Goal: Task Accomplishment & Management: Manage account settings

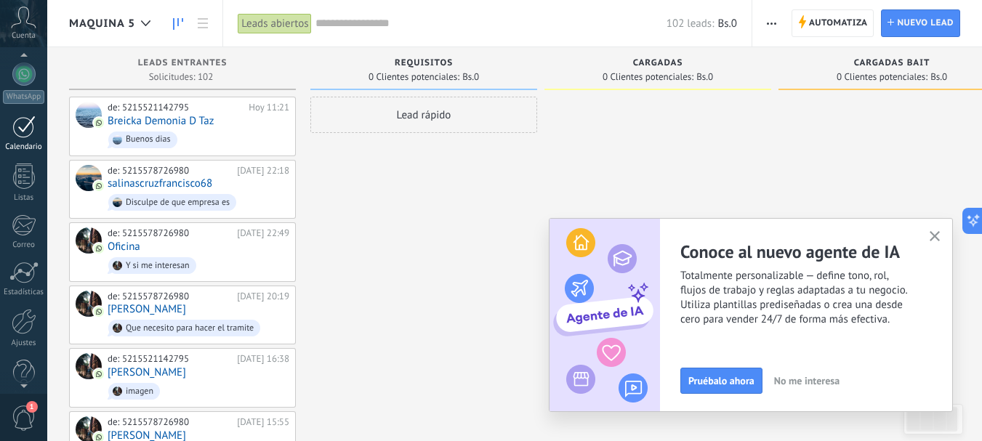
scroll to position [145, 0]
click at [29, 324] on div at bounding box center [24, 320] width 25 height 25
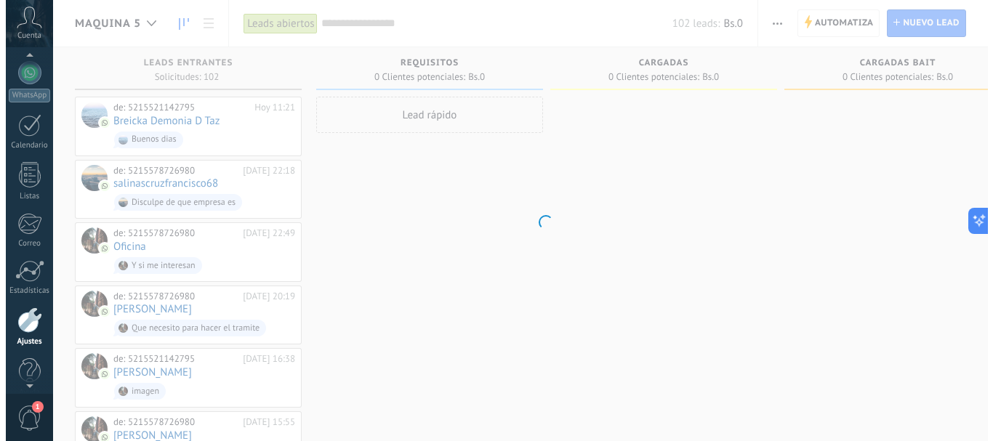
scroll to position [164, 0]
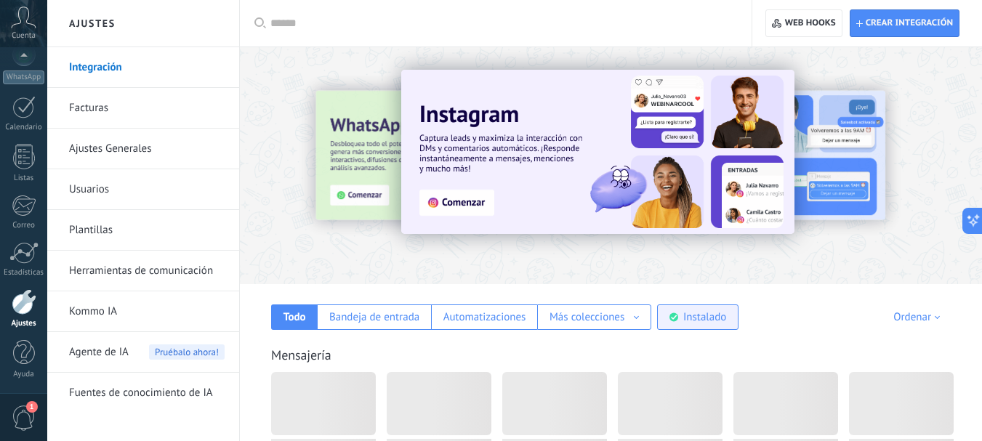
click at [732, 318] on div "Instalado" at bounding box center [697, 317] width 81 height 25
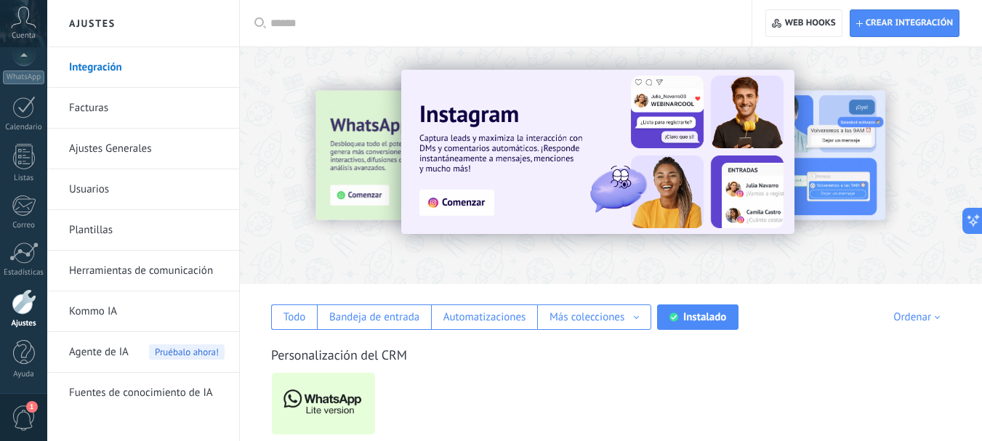
click at [340, 392] on img at bounding box center [323, 404] width 103 height 71
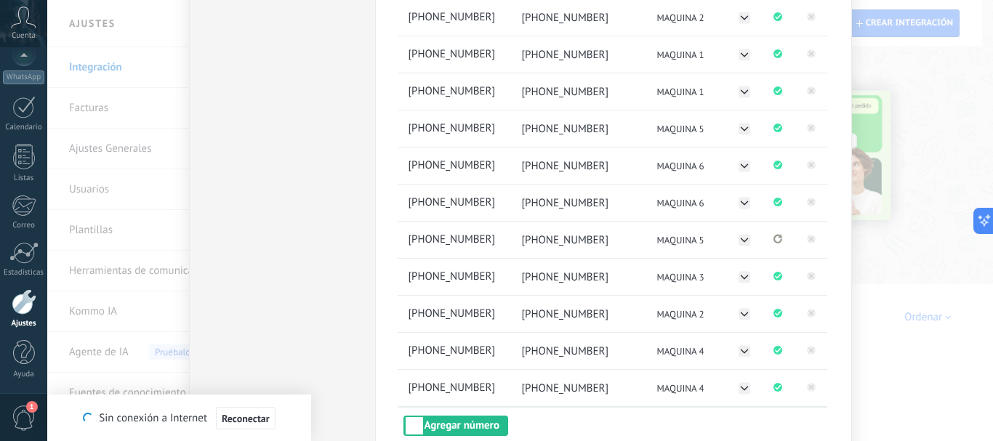
scroll to position [291, 0]
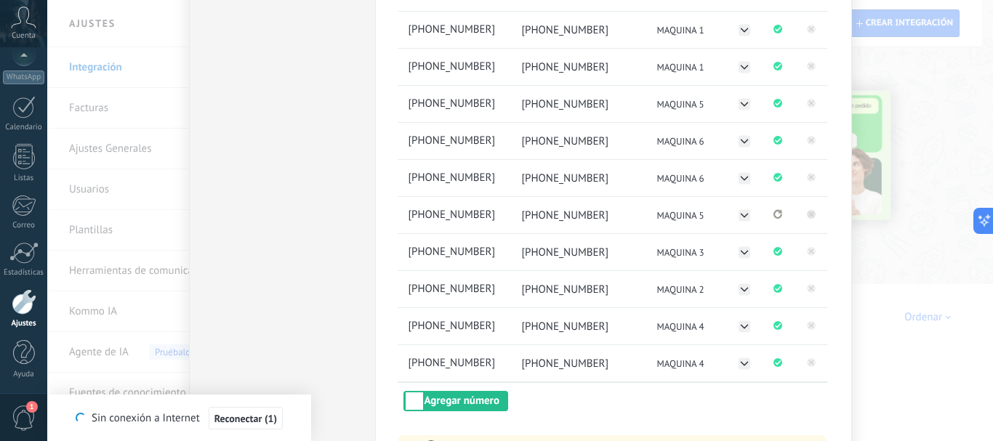
click at [809, 217] on rect at bounding box center [811, 214] width 9 height 9
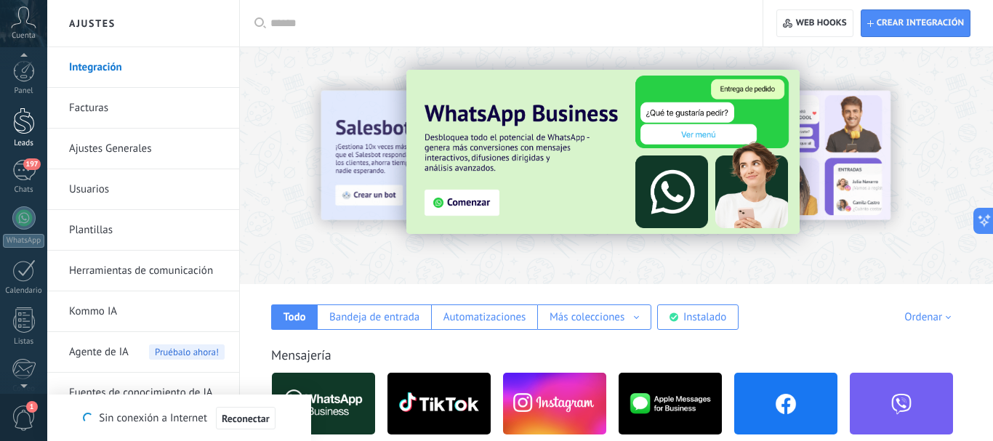
click at [23, 124] on div at bounding box center [24, 121] width 22 height 27
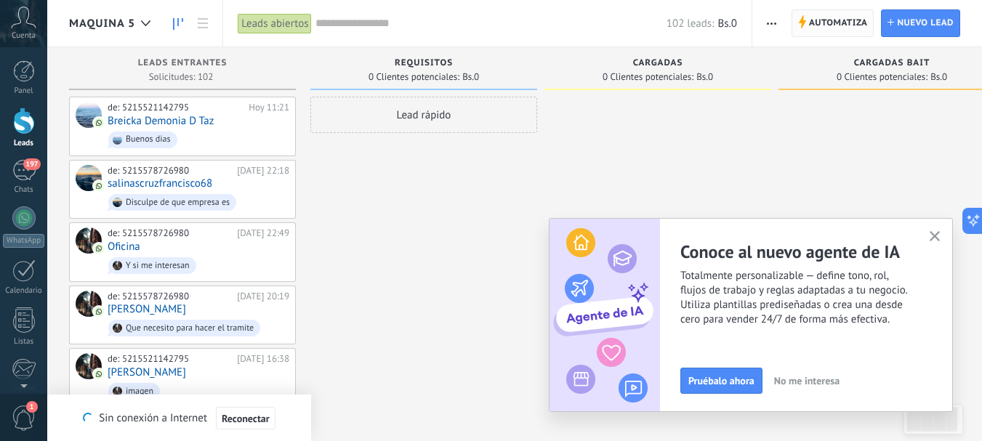
click at [818, 20] on span "Automatiza" at bounding box center [838, 23] width 59 height 26
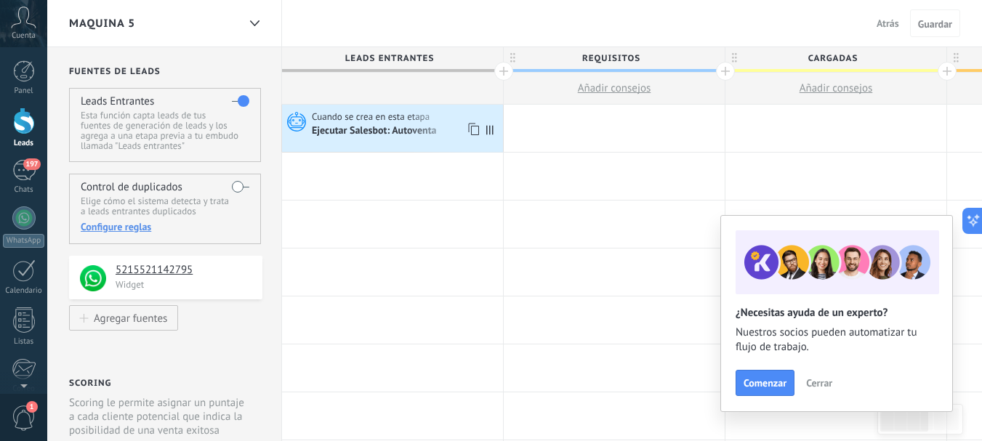
click at [409, 124] on div "Ejecutar Salesbot: Autoventa" at bounding box center [406, 131] width 188 height 15
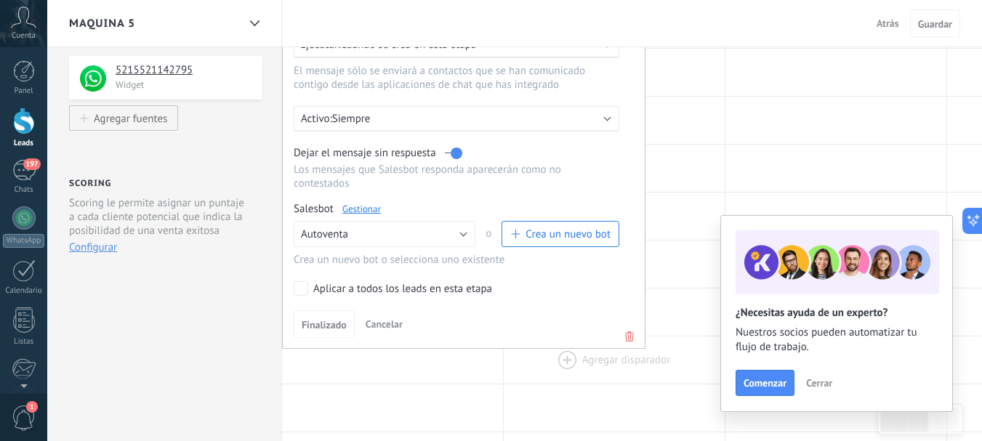
scroll to position [218, 0]
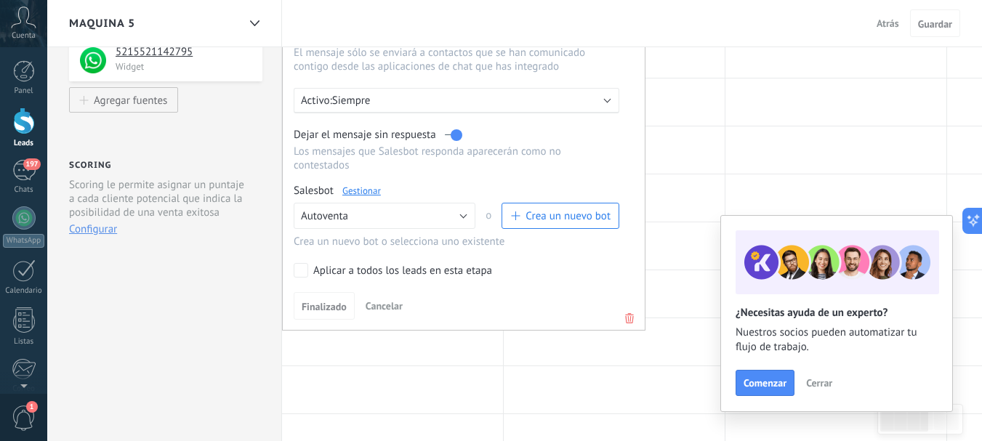
click at [628, 321] on icon at bounding box center [630, 318] width 16 height 17
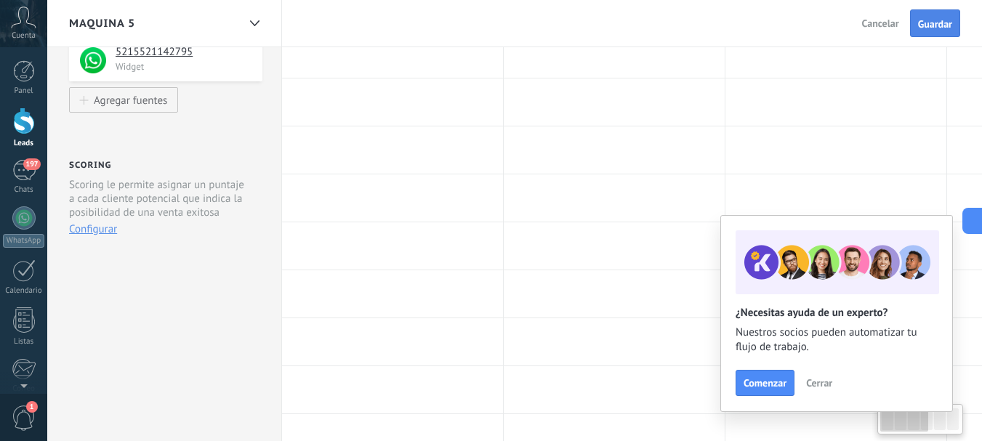
click at [937, 27] on span "Guardar" at bounding box center [935, 24] width 34 height 10
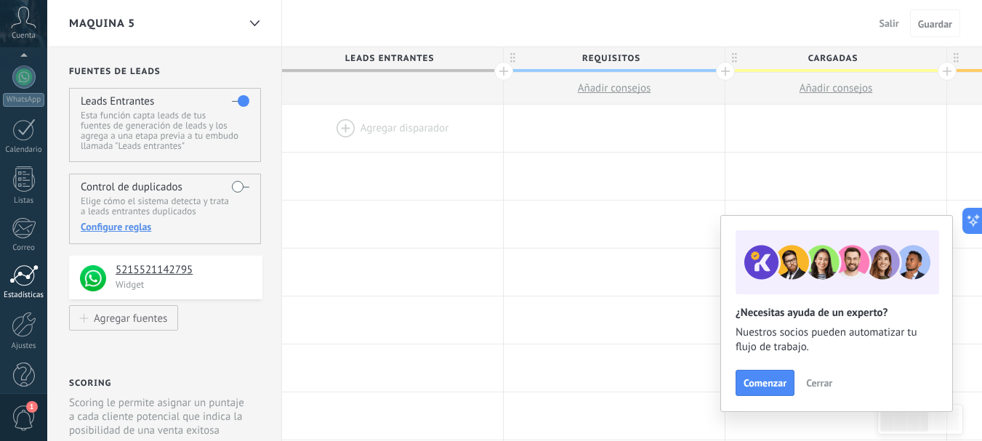
scroll to position [164, 0]
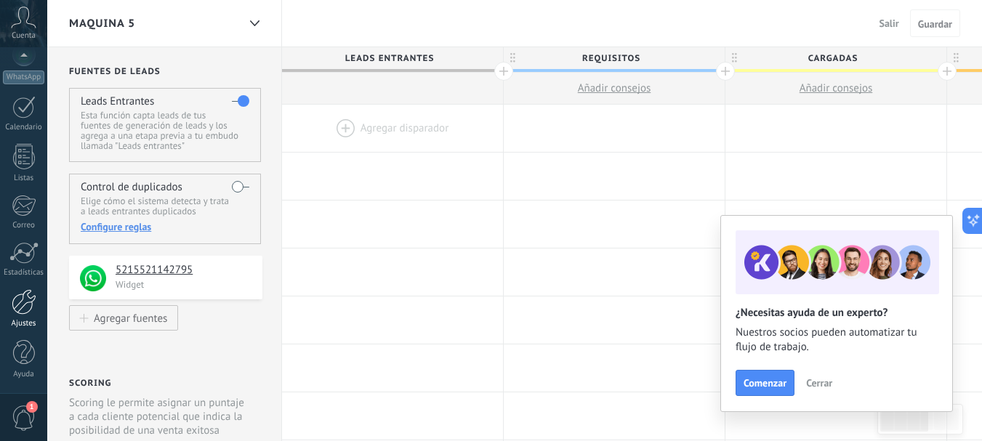
click at [20, 310] on div at bounding box center [24, 301] width 25 height 25
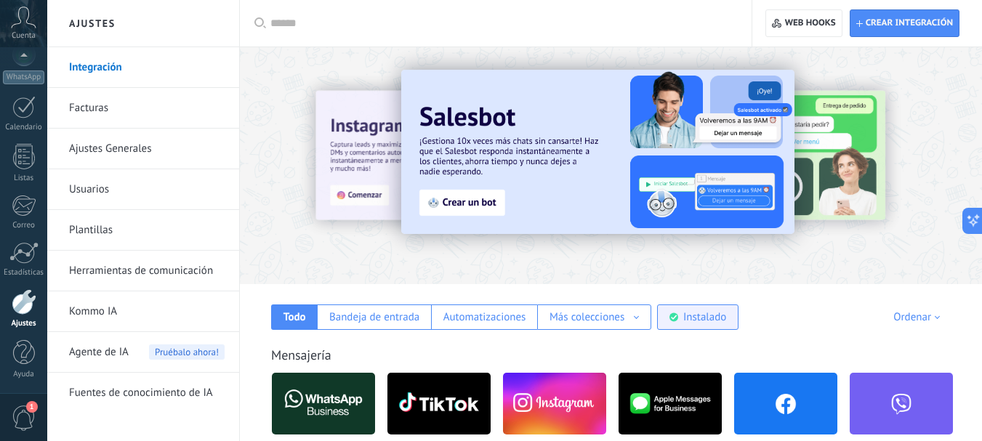
click at [708, 313] on div "Instalado" at bounding box center [705, 318] width 43 height 14
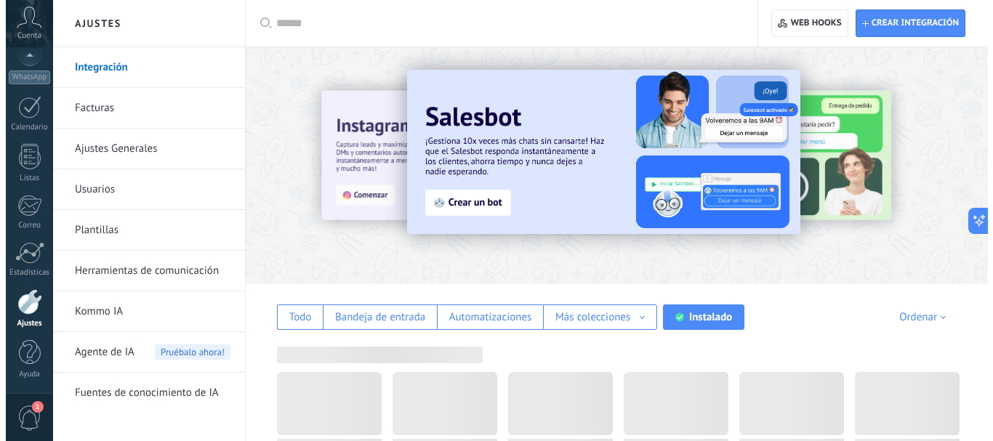
scroll to position [73, 0]
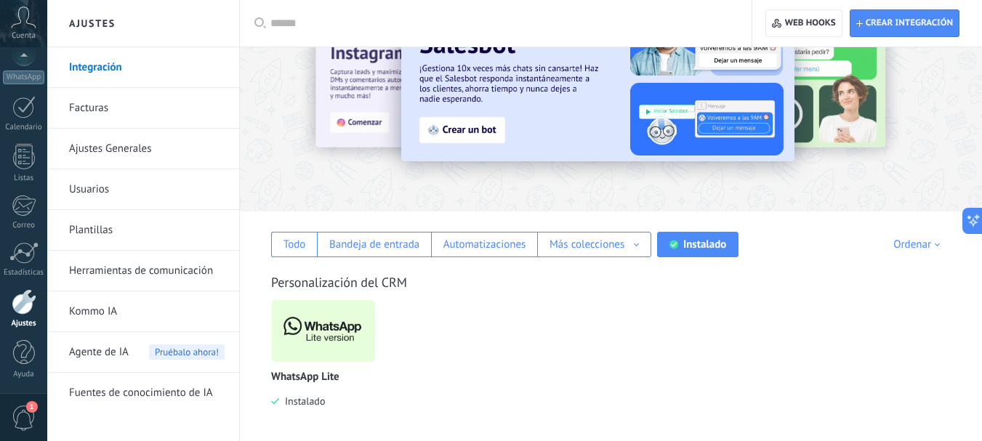
click at [326, 335] on img at bounding box center [323, 331] width 103 height 71
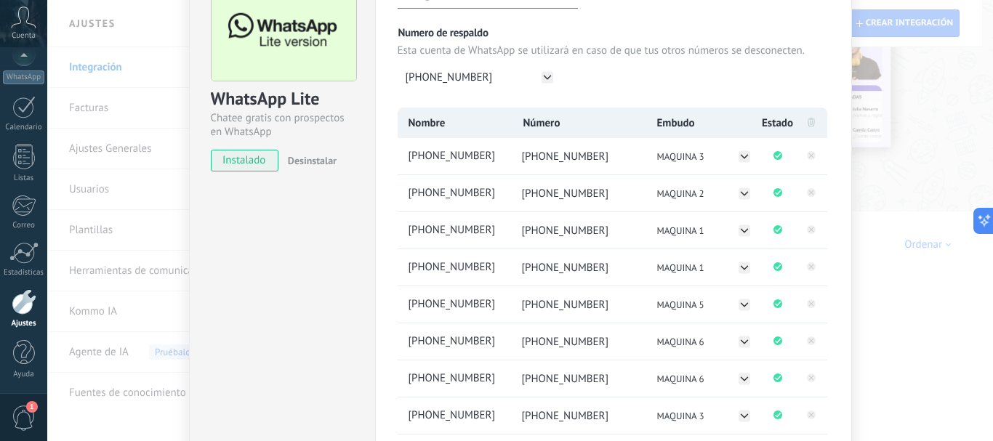
scroll to position [0, 0]
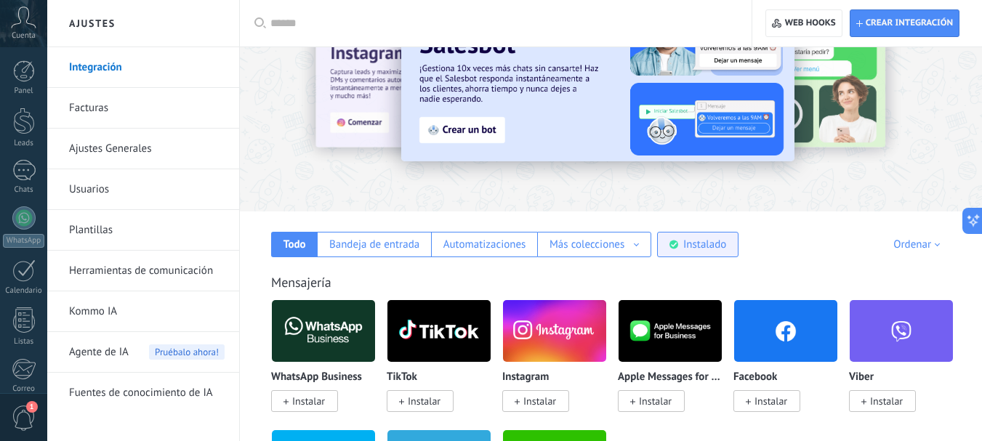
click at [732, 241] on div "Instalado" at bounding box center [697, 244] width 81 height 25
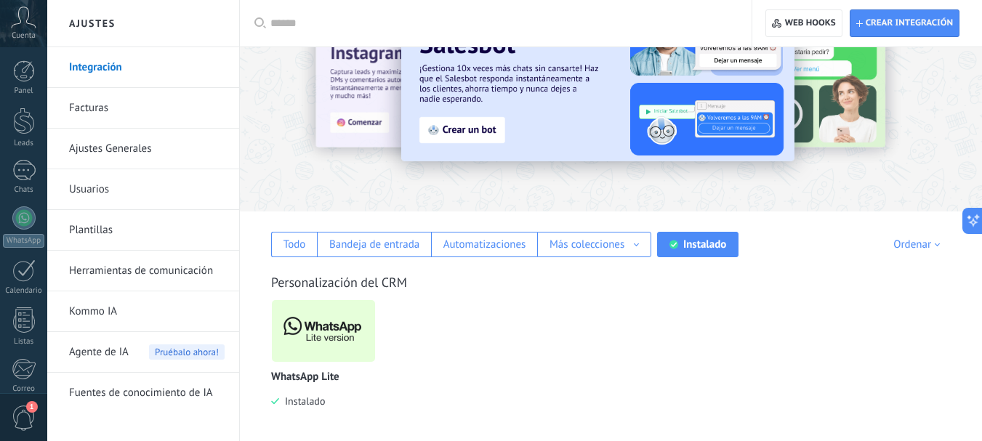
click at [317, 341] on img at bounding box center [323, 331] width 103 height 71
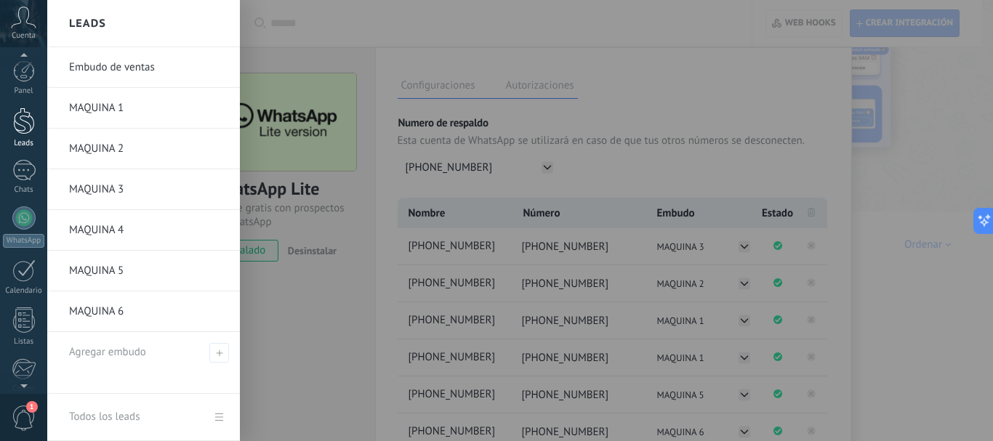
click at [29, 128] on div at bounding box center [24, 121] width 22 height 27
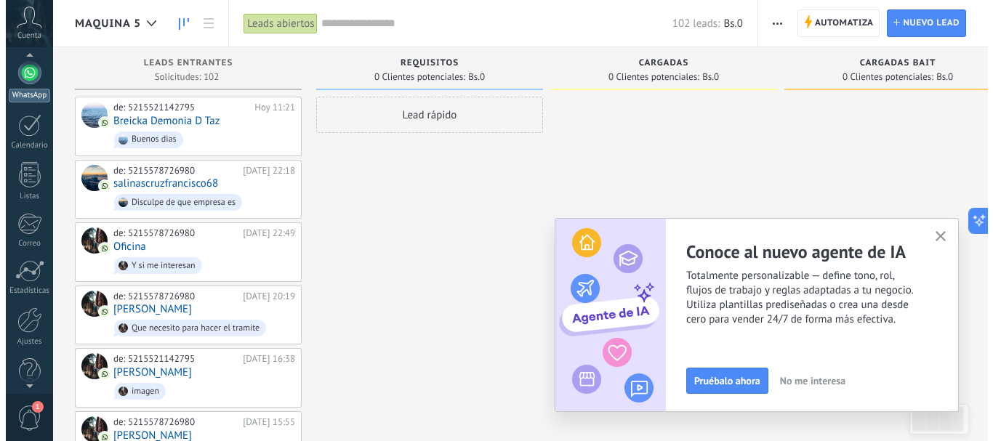
scroll to position [164, 0]
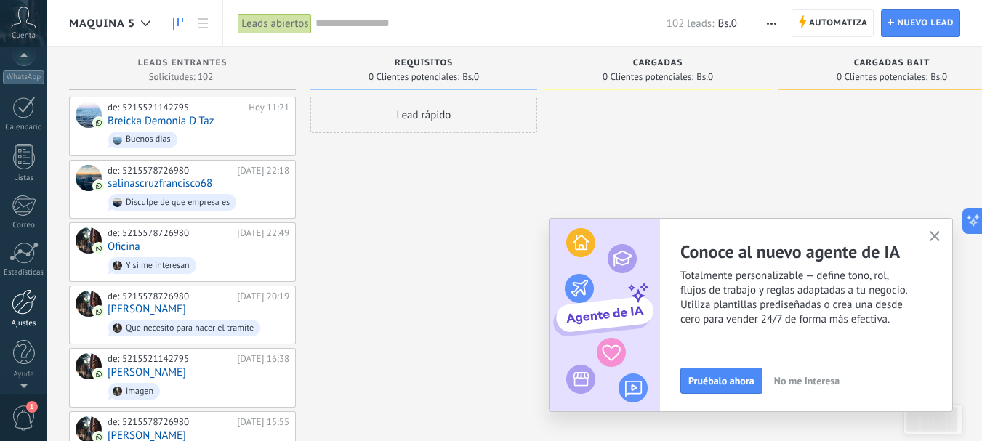
click at [23, 308] on div at bounding box center [24, 301] width 25 height 25
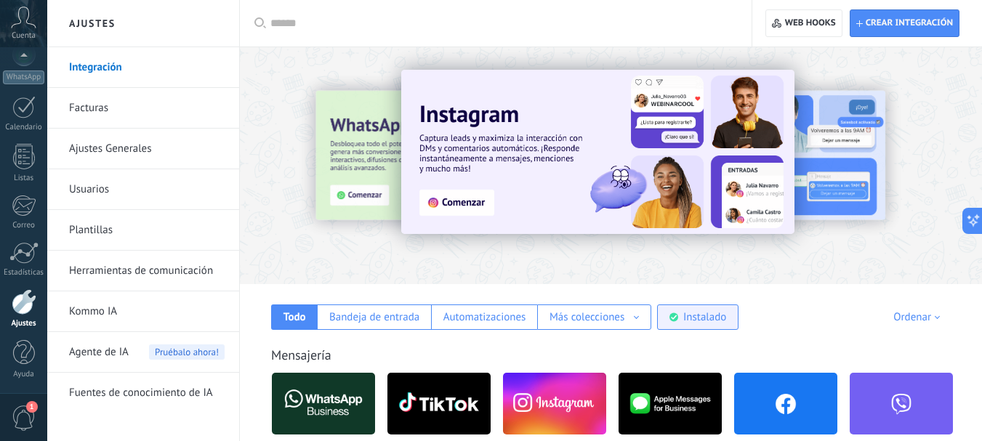
click at [707, 312] on div "Instalado" at bounding box center [705, 318] width 43 height 14
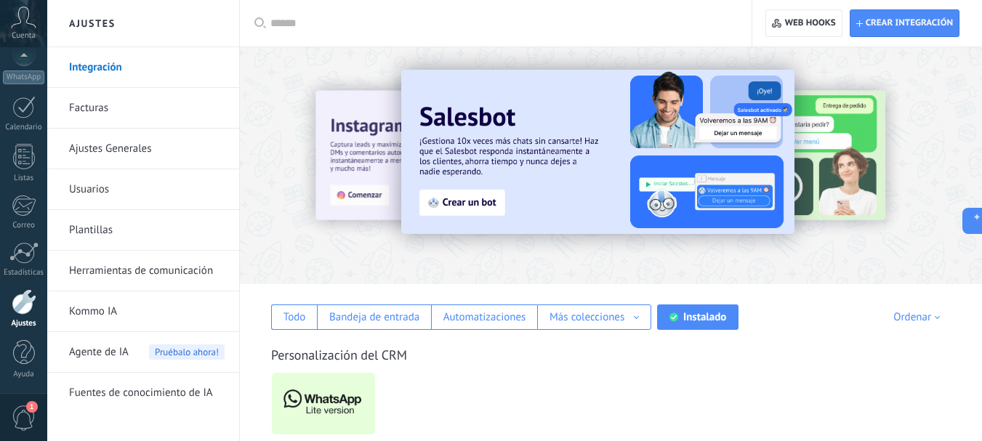
click at [337, 414] on img at bounding box center [323, 404] width 103 height 71
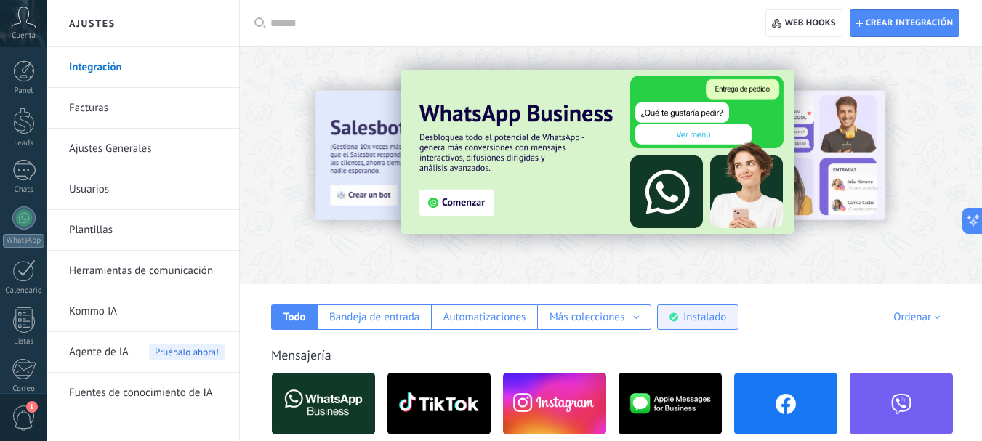
click at [705, 312] on div "Instalado" at bounding box center [705, 318] width 43 height 14
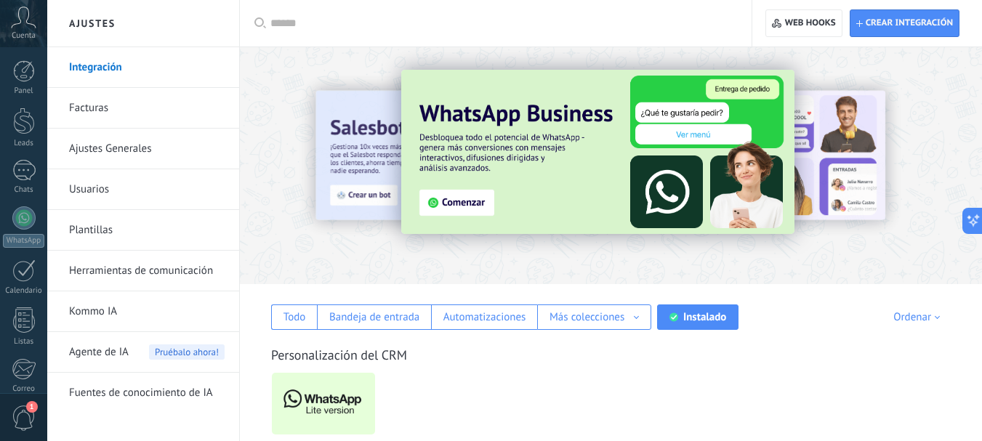
click at [337, 373] on img at bounding box center [323, 404] width 103 height 71
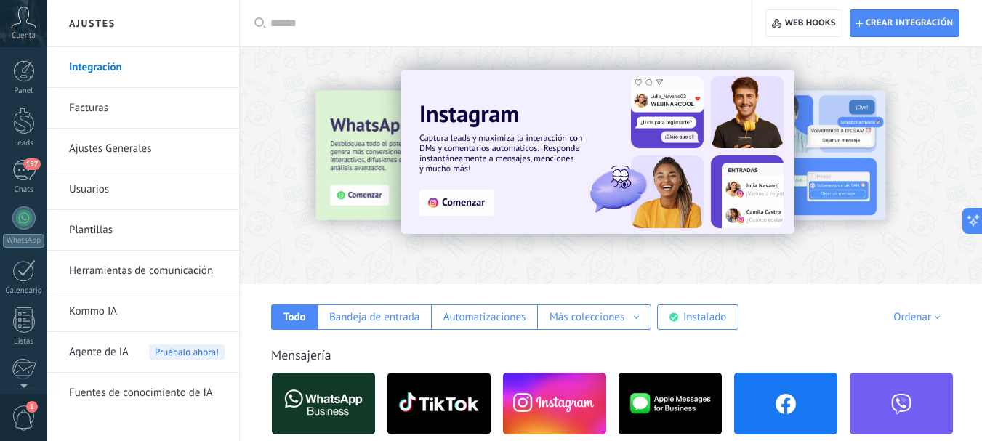
scroll to position [164, 0]
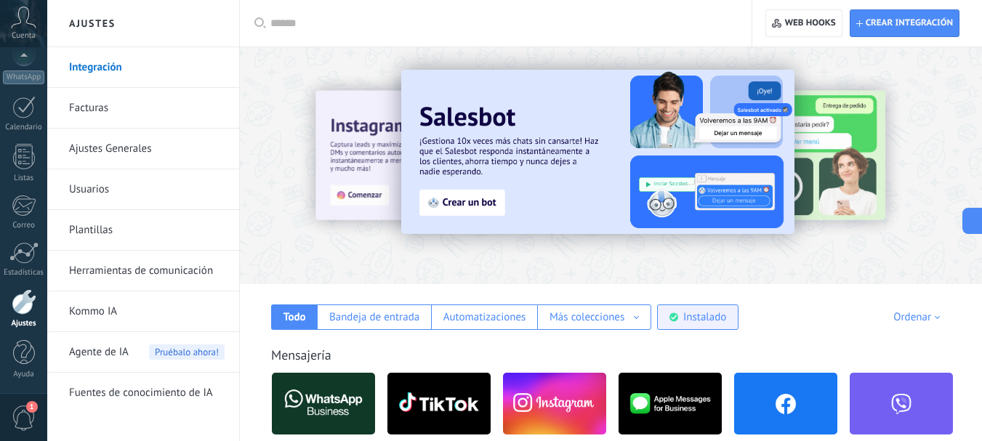
click at [692, 316] on div "Instalado" at bounding box center [705, 318] width 43 height 14
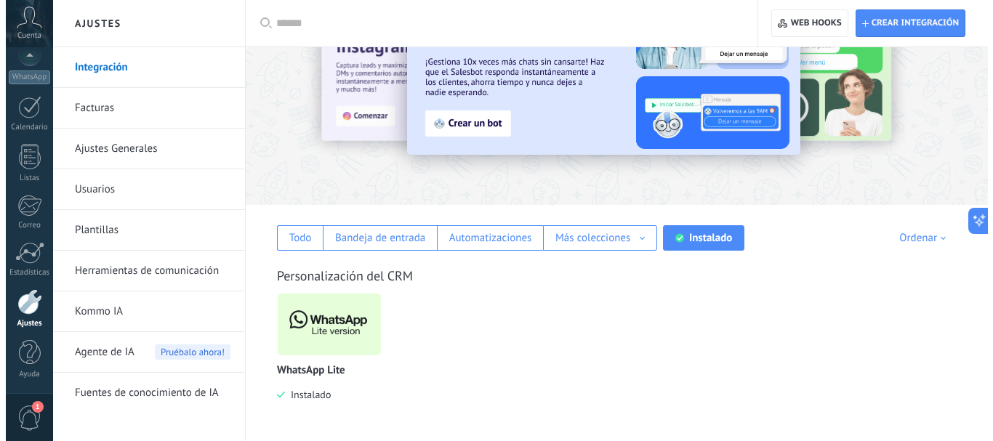
scroll to position [79, 0]
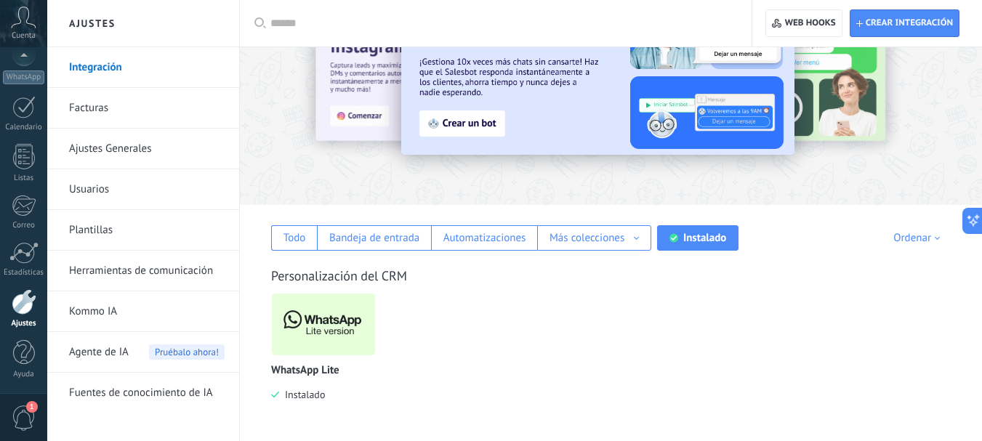
click at [337, 265] on div "Personalización del CRM WhatsApp Lite Instalado" at bounding box center [611, 322] width 713 height 167
click at [332, 320] on img at bounding box center [323, 324] width 103 height 71
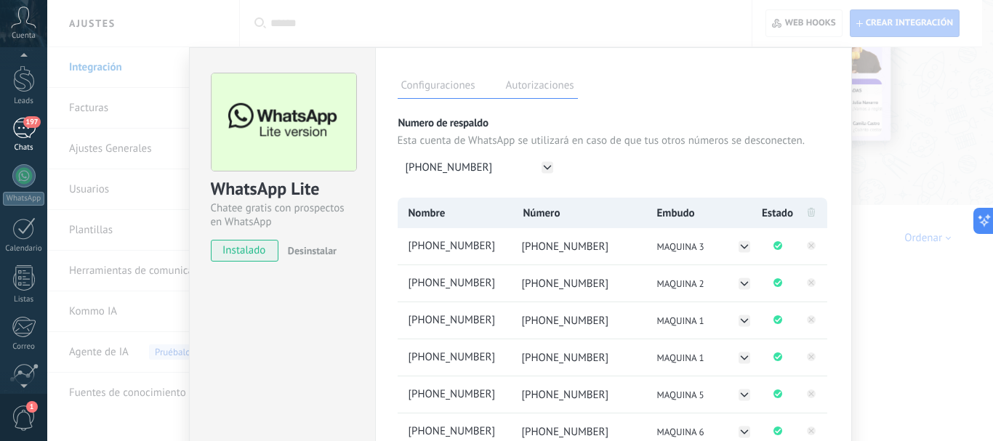
scroll to position [0, 0]
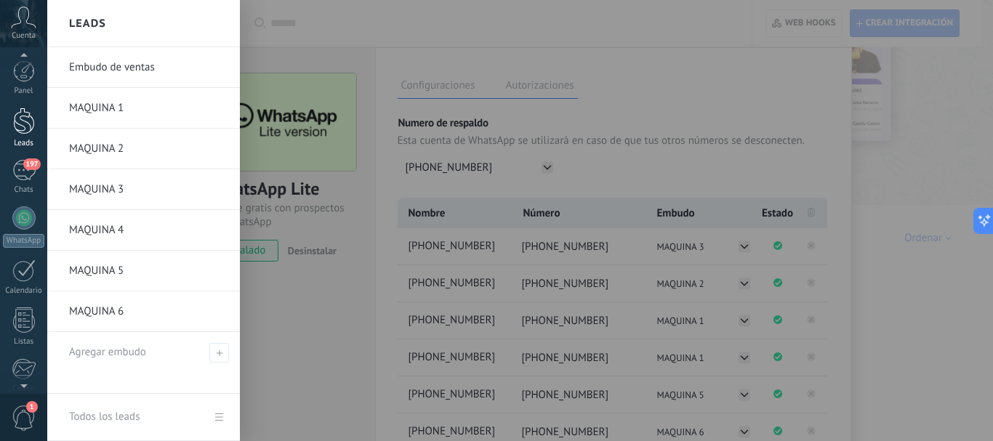
click at [28, 125] on div at bounding box center [24, 121] width 22 height 27
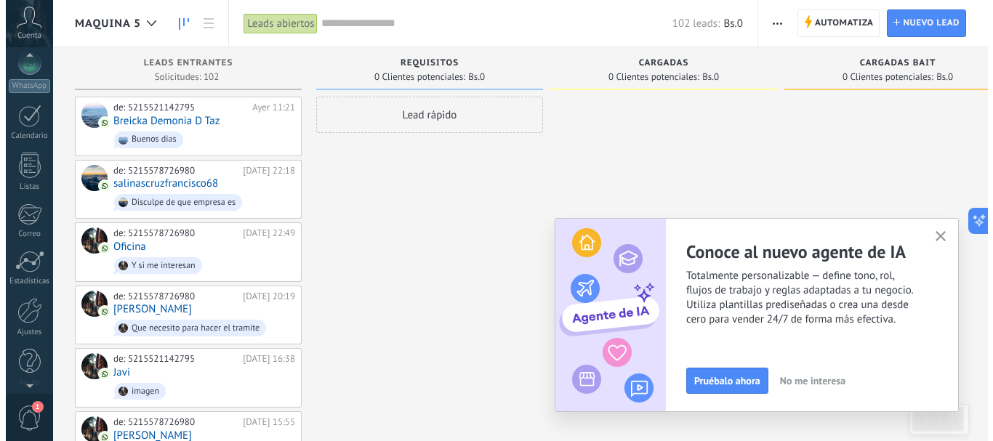
scroll to position [164, 0]
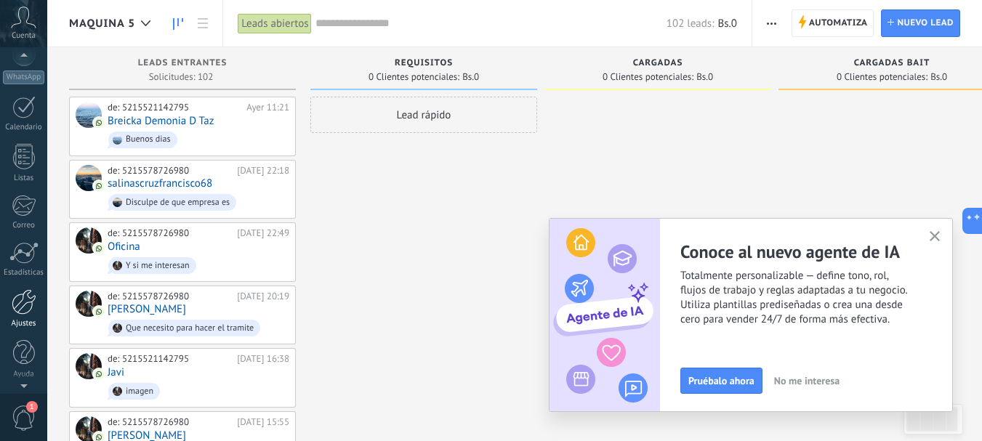
click at [20, 299] on div at bounding box center [24, 301] width 25 height 25
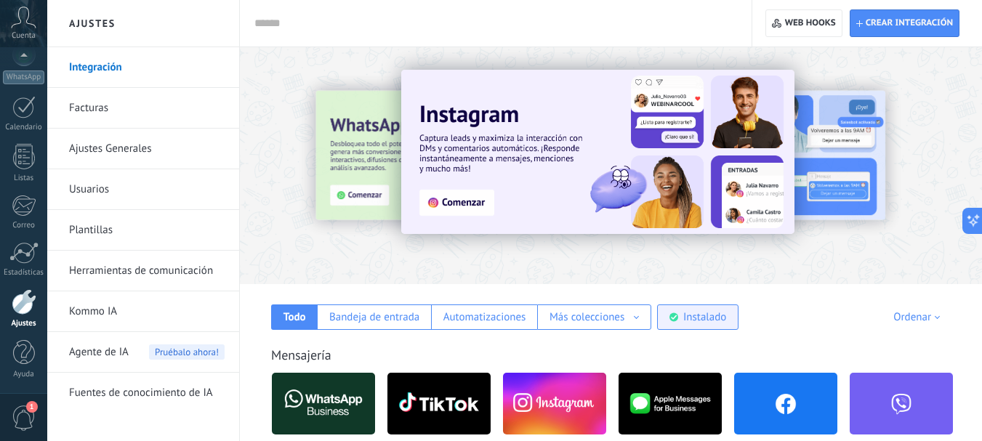
click at [703, 321] on div "Instalado" at bounding box center [705, 318] width 43 height 14
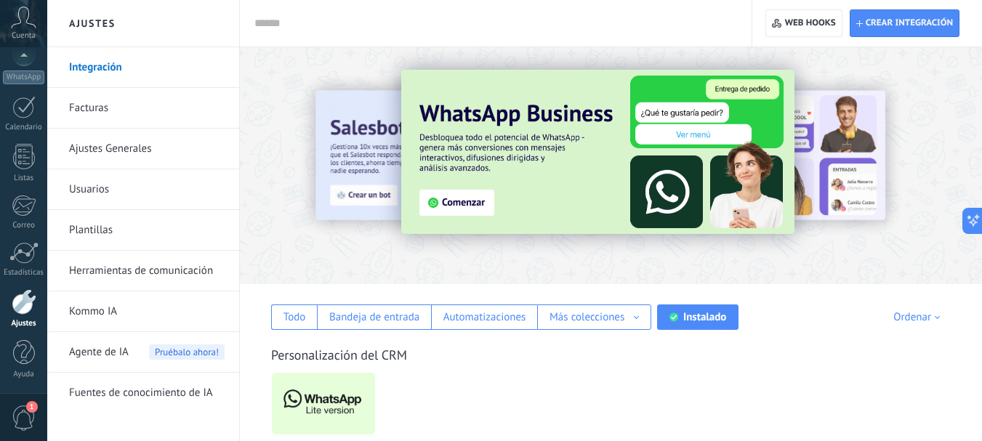
click at [332, 404] on img at bounding box center [323, 404] width 103 height 71
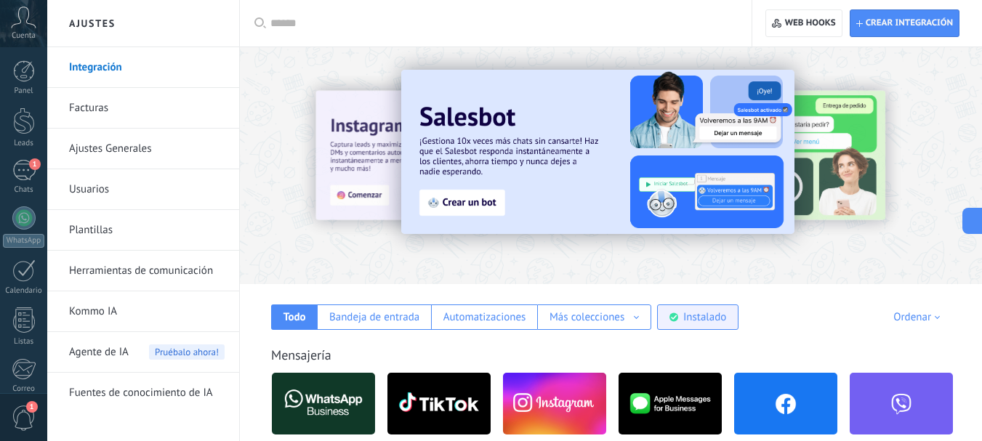
click at [695, 306] on div "Instalado" at bounding box center [697, 317] width 81 height 25
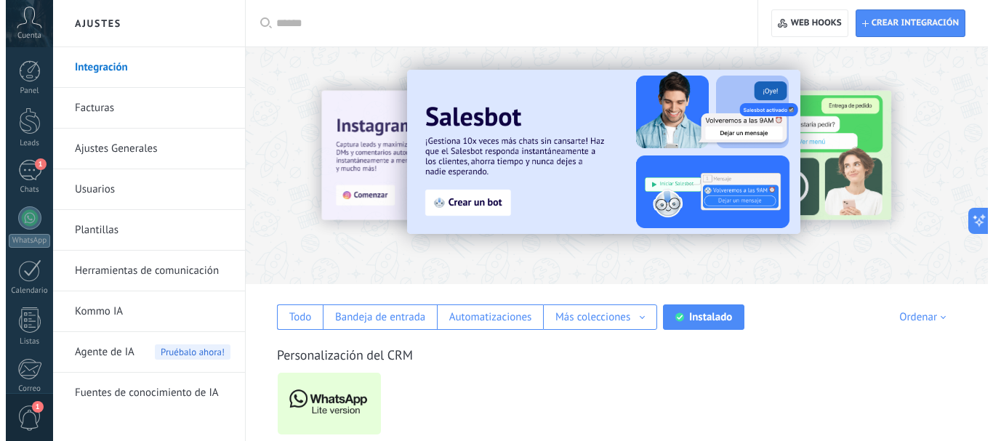
scroll to position [73, 0]
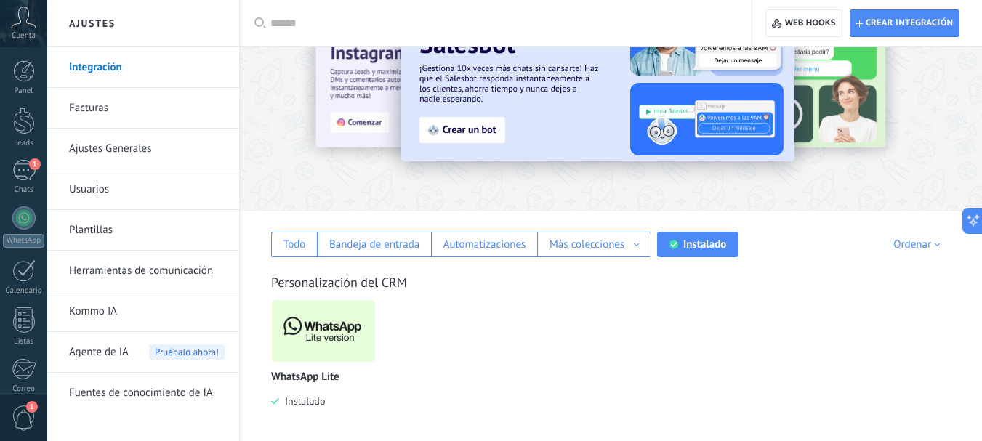
click at [320, 333] on img at bounding box center [323, 331] width 103 height 71
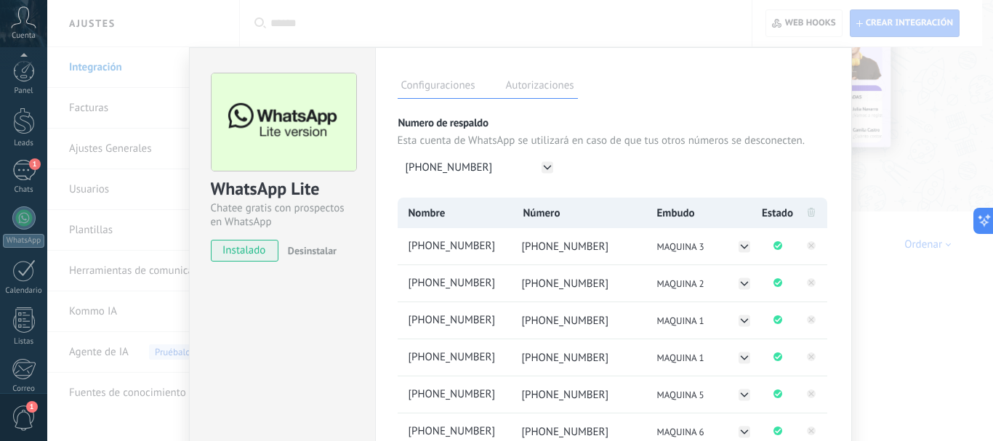
scroll to position [164, 0]
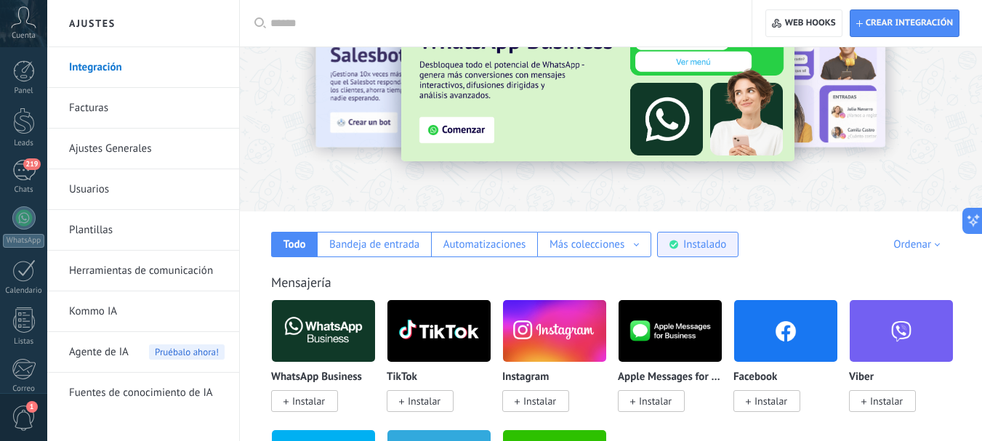
click at [707, 243] on div "Instalado" at bounding box center [705, 245] width 43 height 14
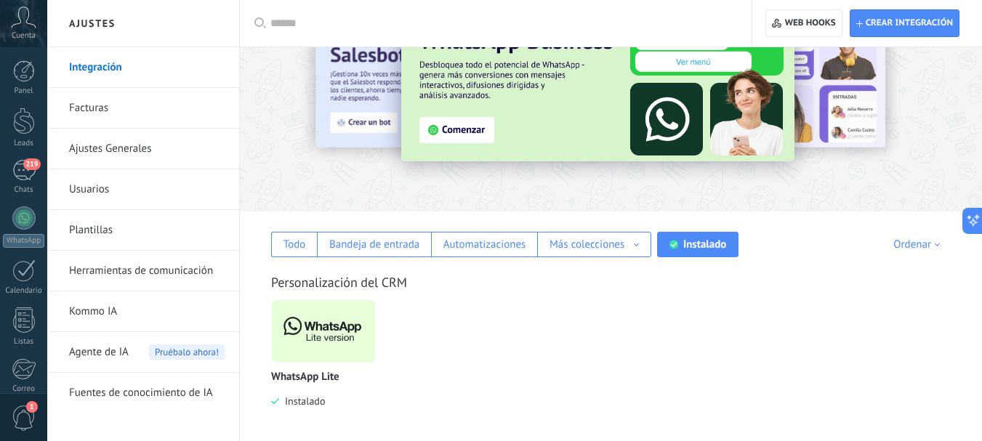
click at [317, 340] on img at bounding box center [323, 331] width 103 height 71
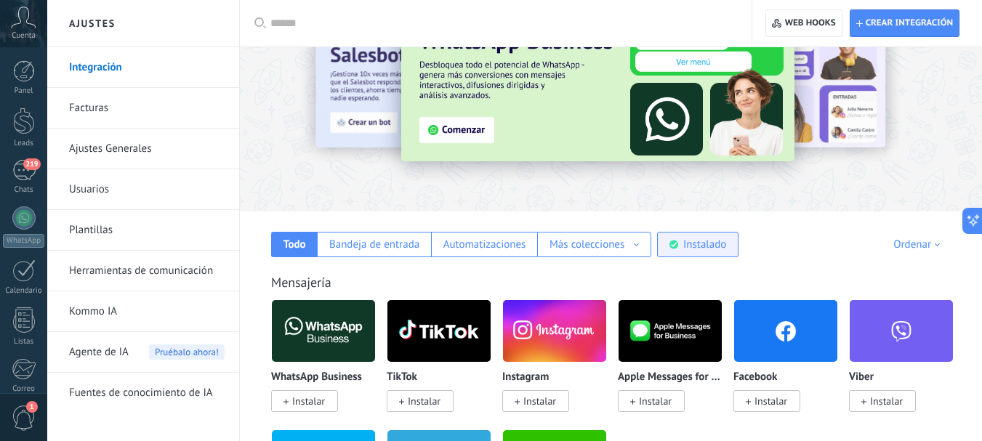
click at [701, 241] on div "Instalado" at bounding box center [705, 245] width 43 height 14
click at [312, 335] on img at bounding box center [323, 331] width 103 height 71
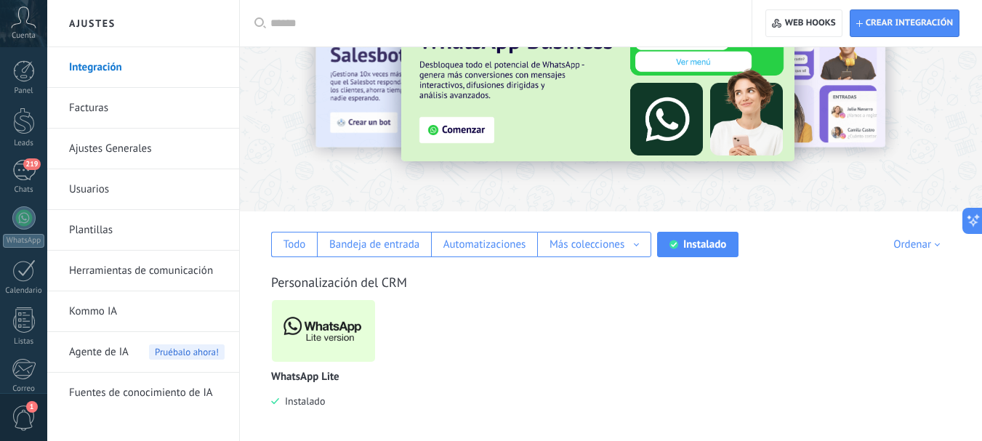
click at [318, 332] on body ".abccls-1,.abccls-2{fill-rule:evenodd}.abccls-2{fill:#fff} .abfcls-1{fill:none}…" at bounding box center [491, 147] width 982 height 441
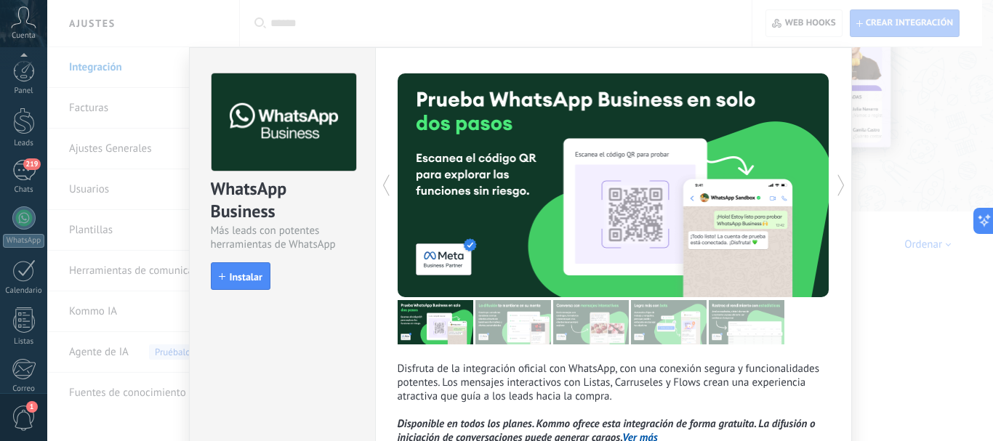
scroll to position [164, 0]
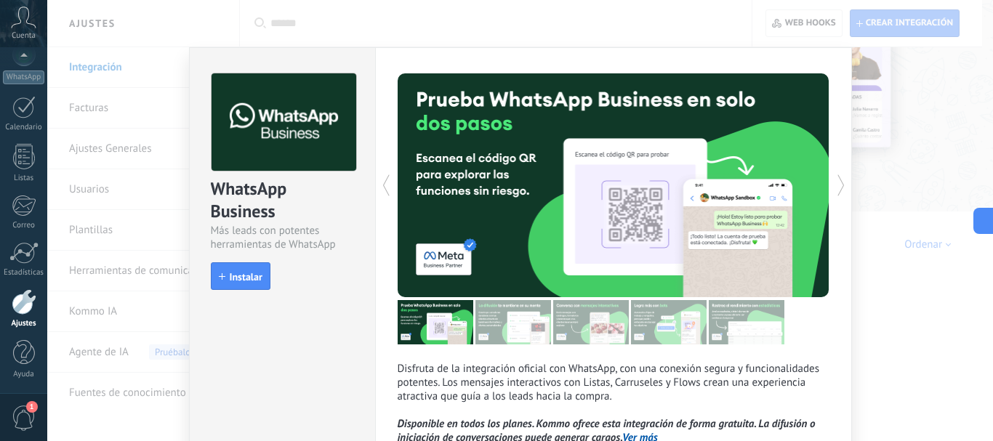
click at [124, 276] on div "WhatsApp Business Más leads con potentes herramientas de WhatsApp install Insta…" at bounding box center [520, 220] width 946 height 441
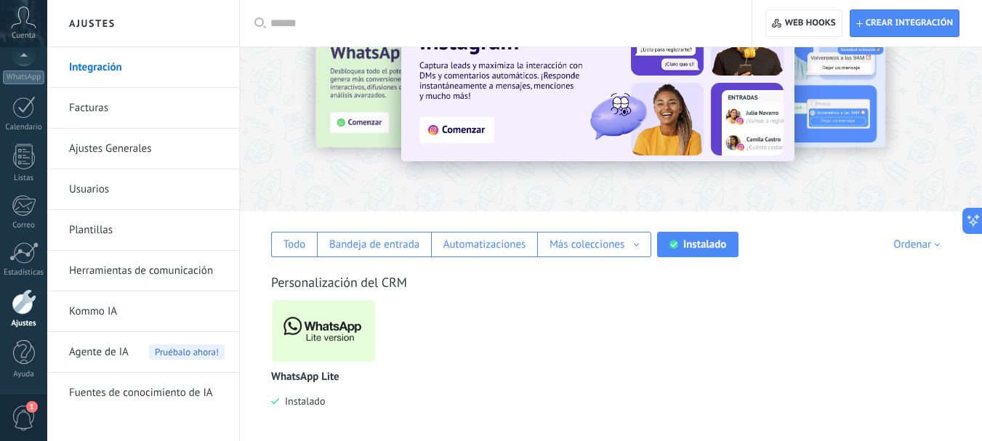
click at [314, 332] on img at bounding box center [323, 331] width 103 height 71
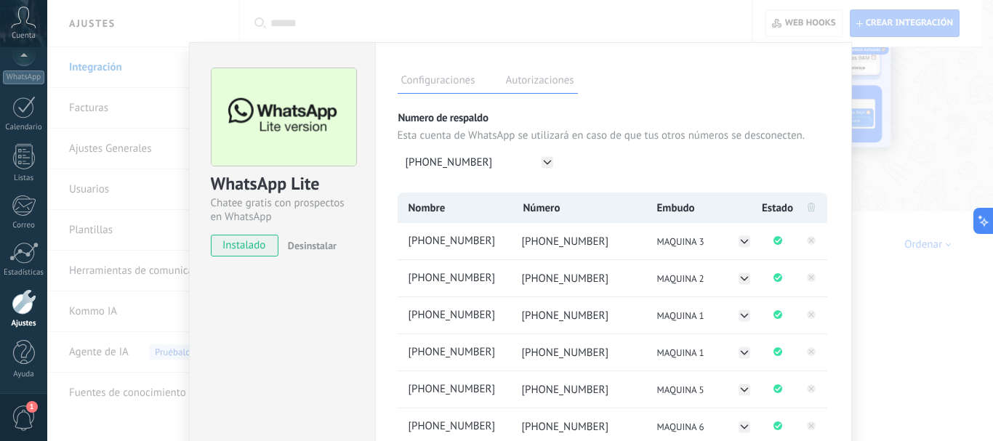
scroll to position [0, 0]
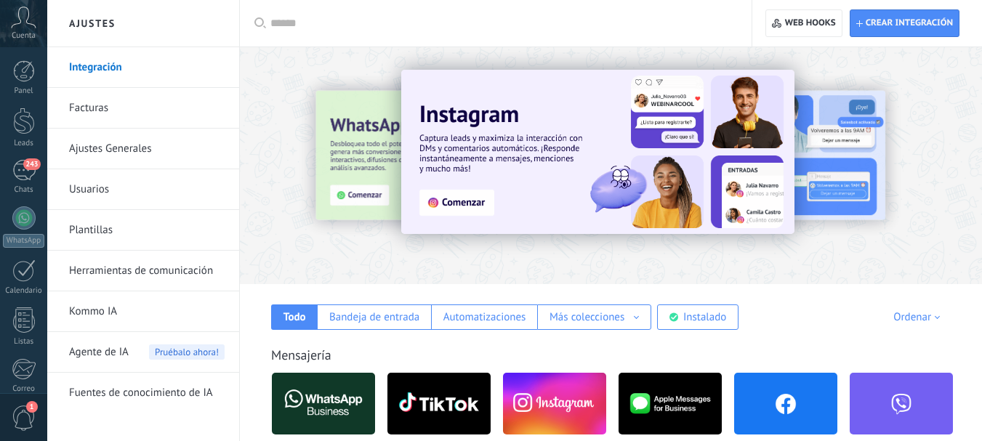
click at [701, 311] on div "Instalado" at bounding box center [705, 318] width 43 height 14
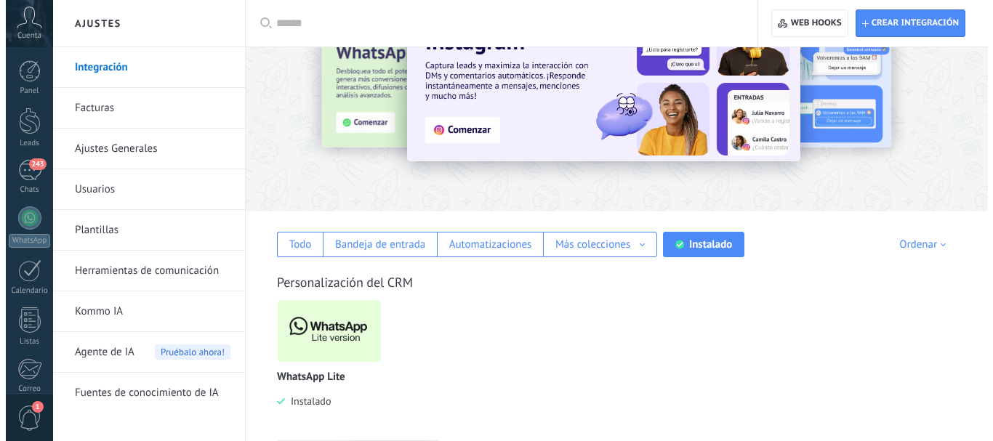
scroll to position [73, 0]
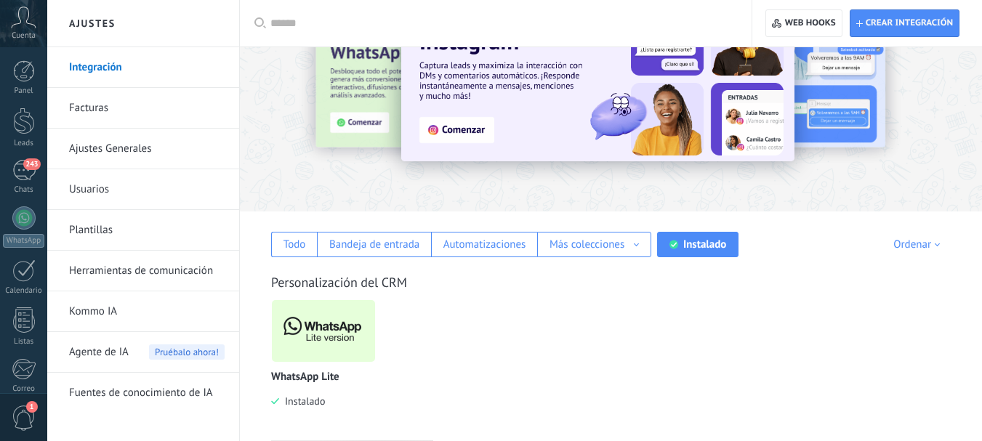
click at [325, 325] on img at bounding box center [323, 331] width 103 height 71
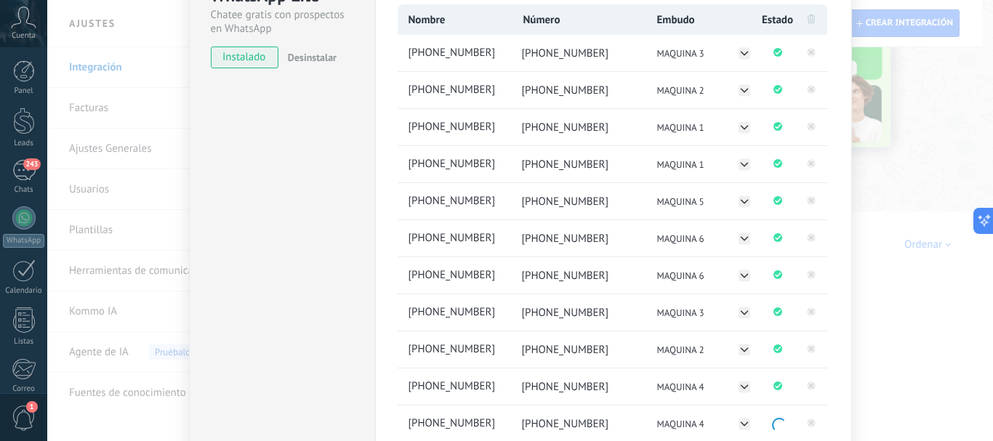
scroll to position [218, 0]
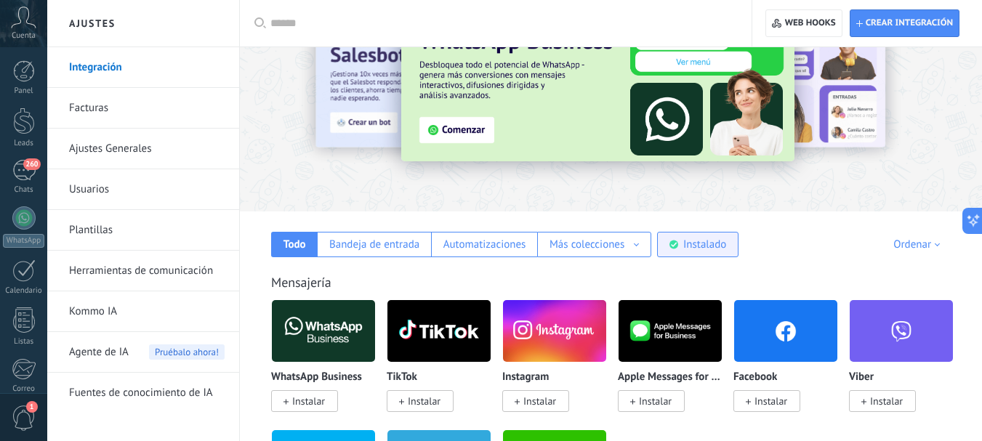
click at [730, 233] on div "Instalado" at bounding box center [697, 244] width 81 height 25
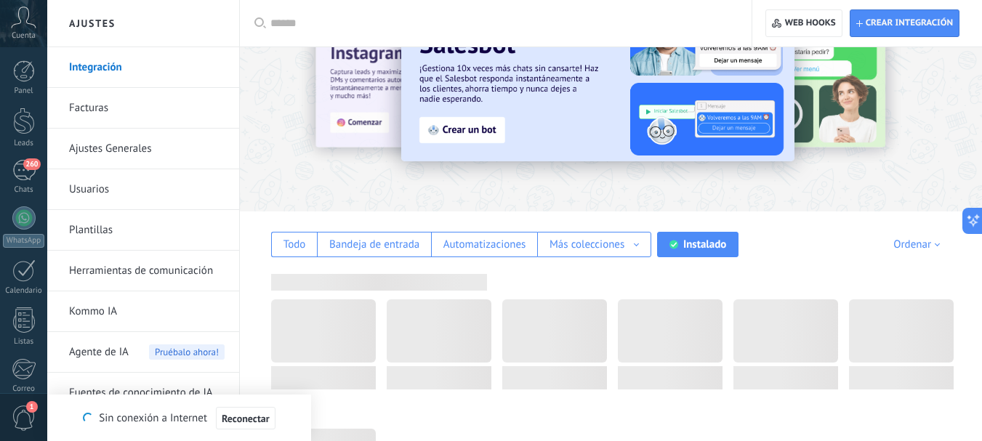
click at [721, 252] on div "Instalado" at bounding box center [697, 244] width 81 height 25
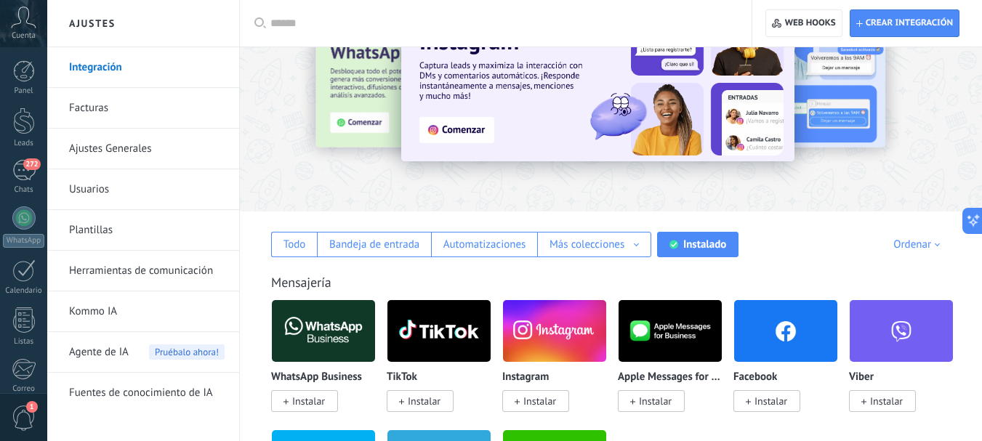
click at [706, 241] on div "Instalado" at bounding box center [705, 245] width 43 height 14
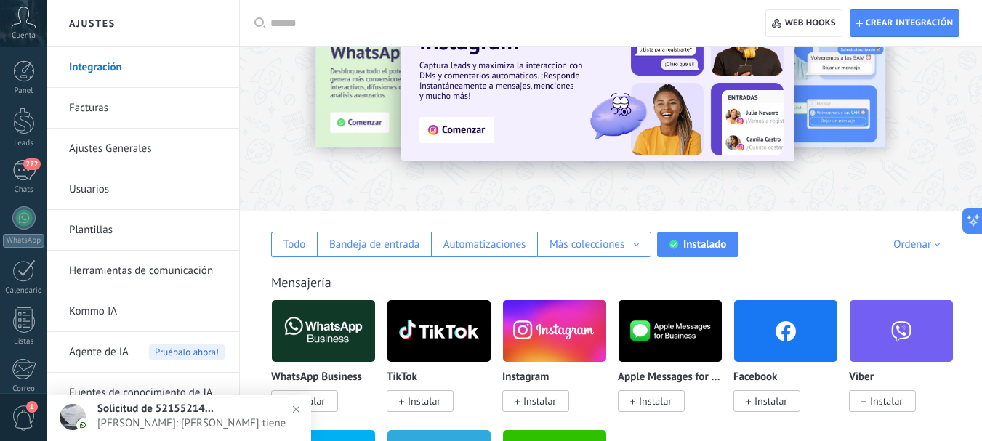
click at [699, 250] on div "Instalado" at bounding box center [705, 245] width 43 height 14
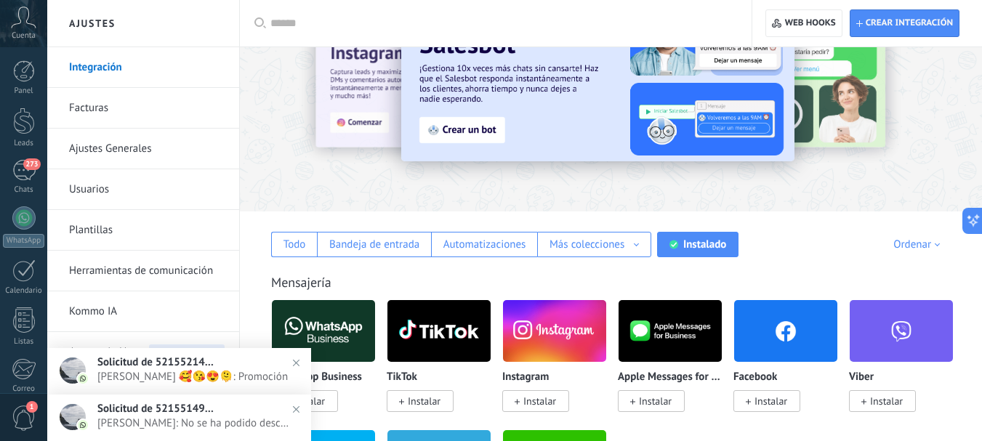
click at [691, 245] on div "Instalado" at bounding box center [705, 245] width 43 height 14
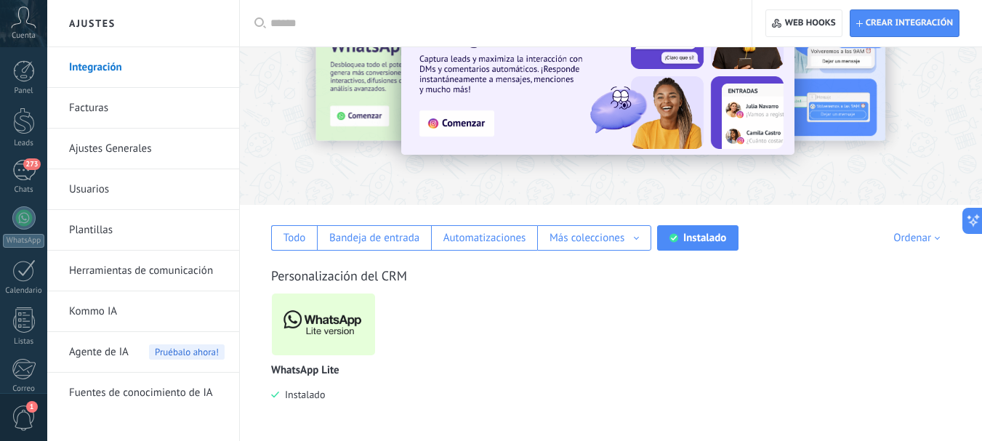
click at [323, 322] on img at bounding box center [323, 324] width 103 height 71
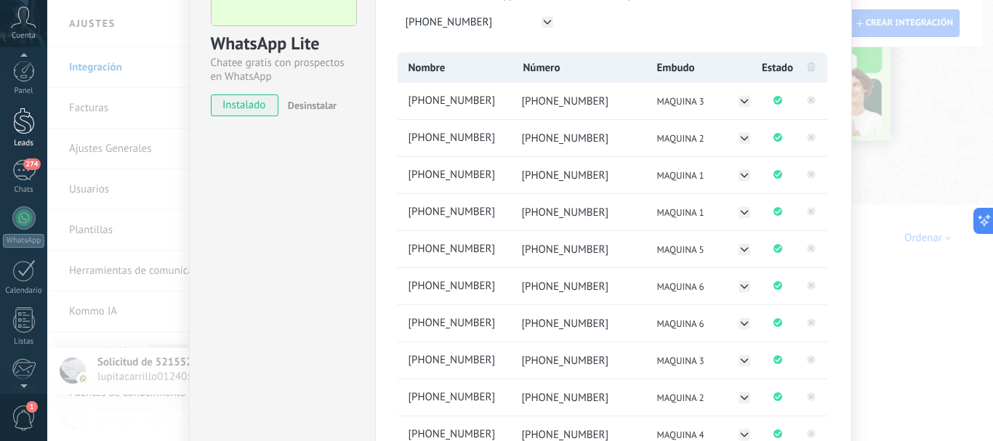
click at [19, 127] on div at bounding box center [24, 121] width 22 height 27
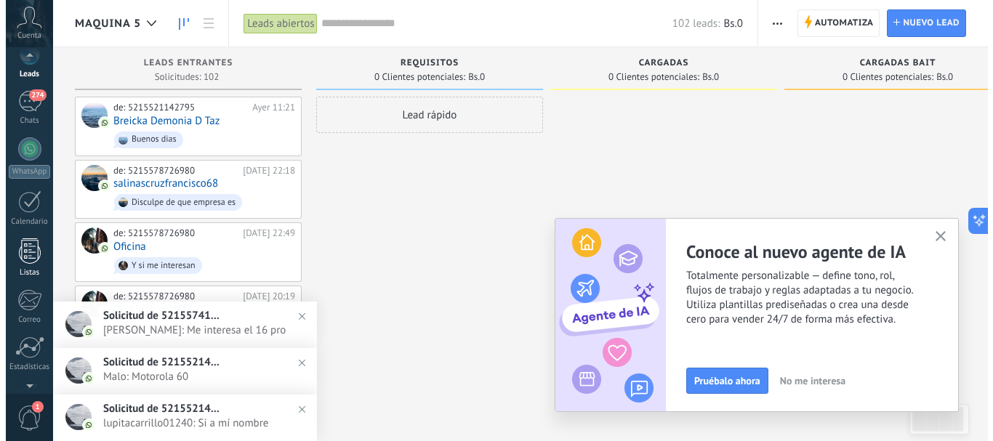
scroll to position [164, 0]
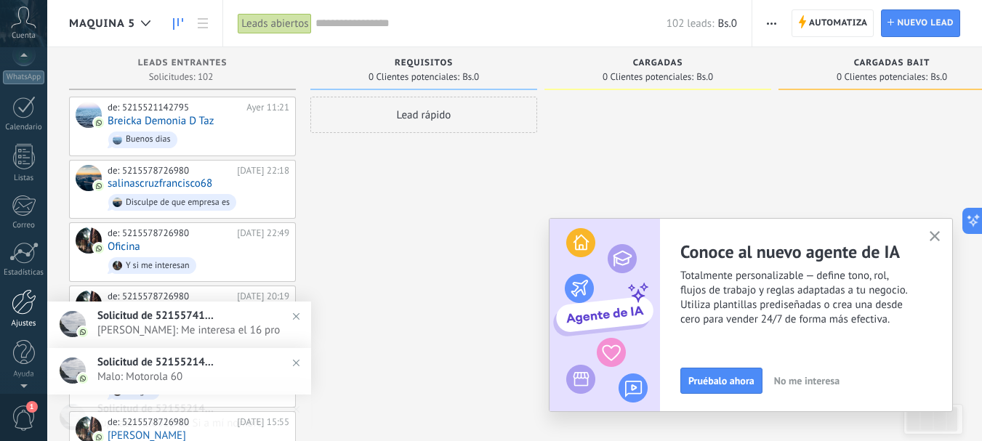
click at [23, 301] on div at bounding box center [24, 301] width 25 height 25
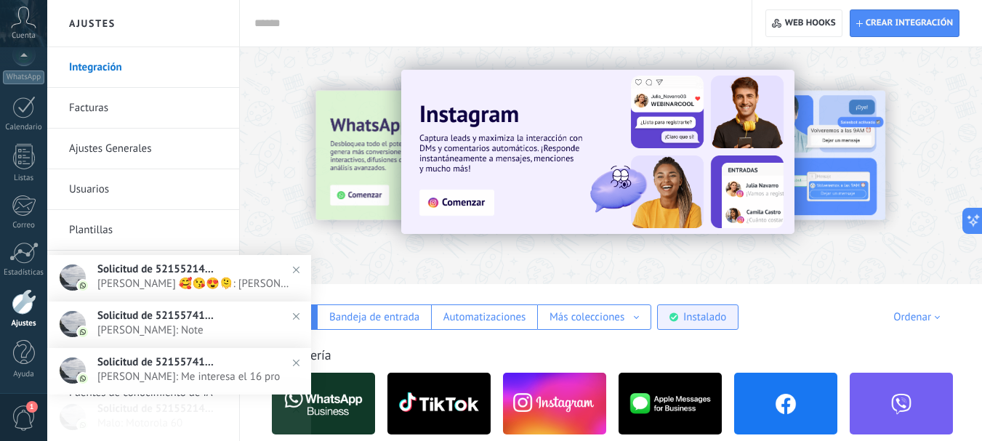
click at [701, 322] on div "Instalado" at bounding box center [705, 318] width 43 height 14
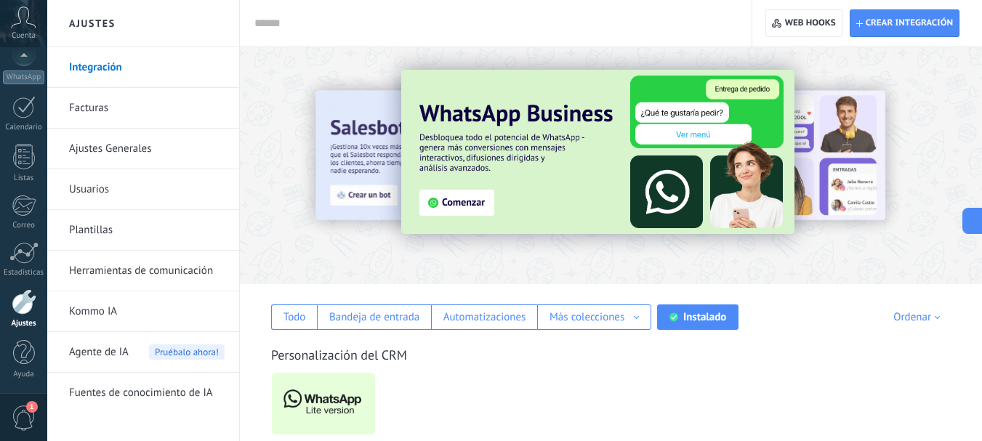
click at [346, 392] on img at bounding box center [323, 404] width 103 height 71
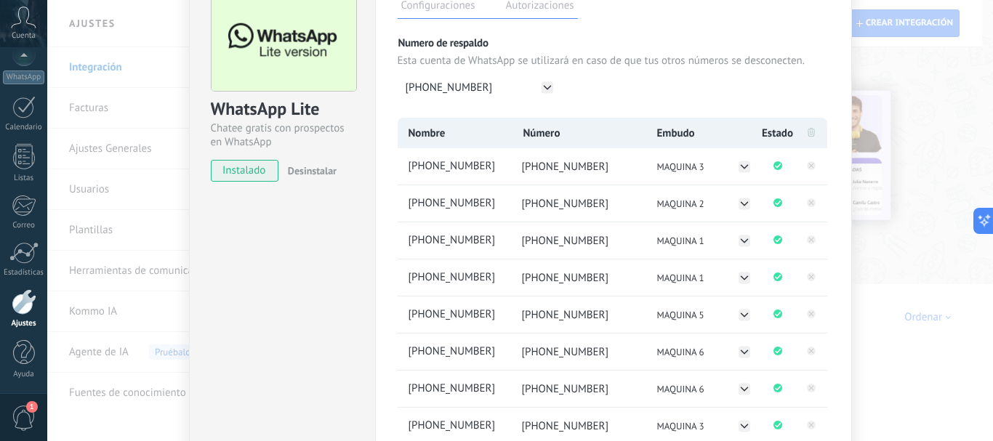
scroll to position [73, 0]
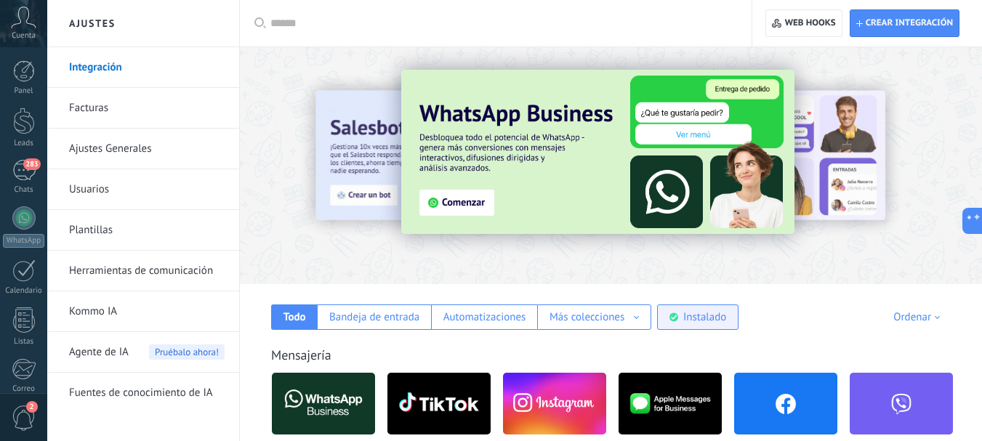
click at [694, 317] on div "Instalado" at bounding box center [705, 318] width 43 height 14
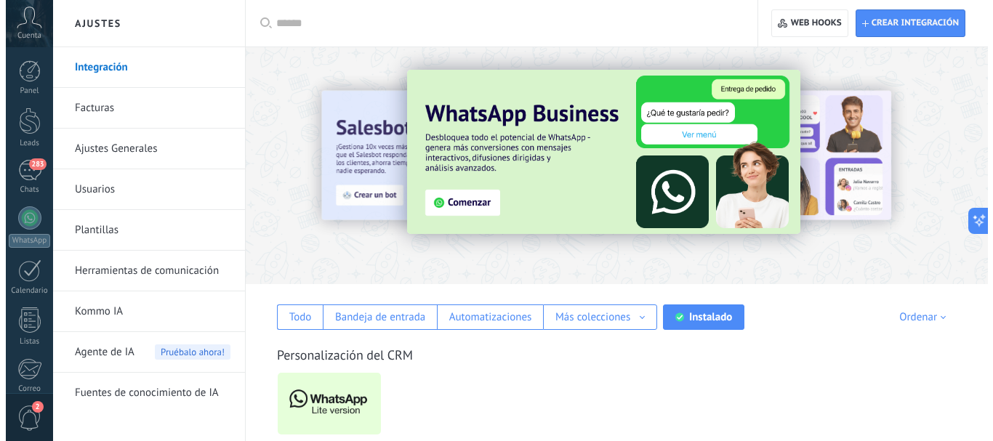
scroll to position [73, 0]
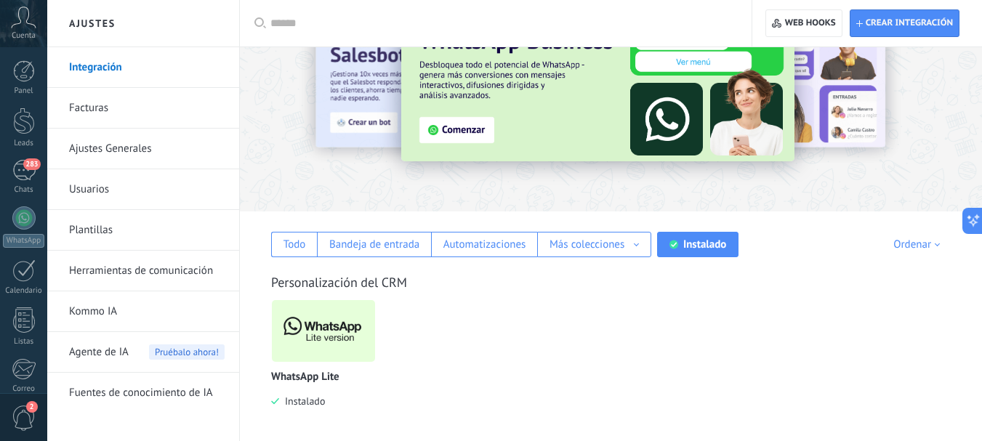
click at [316, 343] on img at bounding box center [323, 331] width 103 height 71
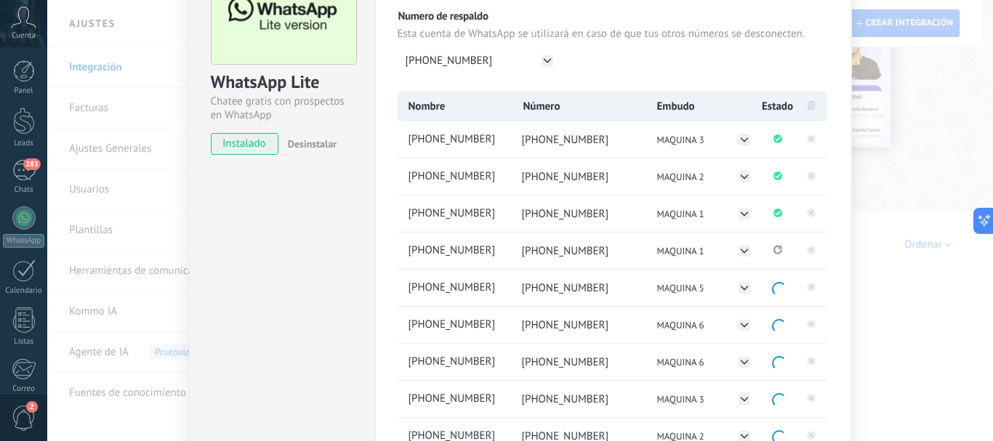
scroll to position [145, 0]
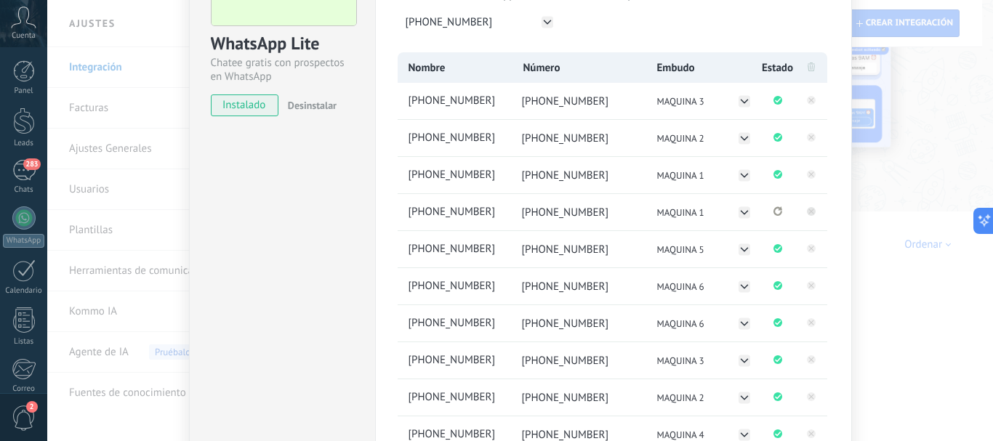
click at [810, 209] on rect at bounding box center [811, 211] width 9 height 9
